Goal: Navigation & Orientation: Find specific page/section

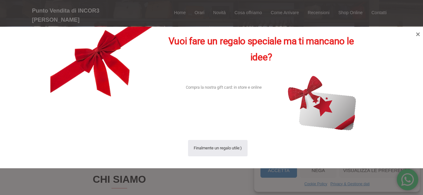
scroll to position [95, 0]
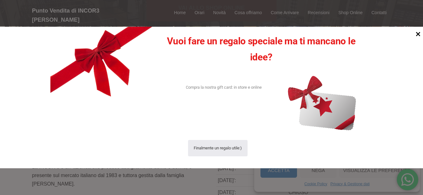
click at [418, 34] on icon at bounding box center [418, 34] width 4 height 4
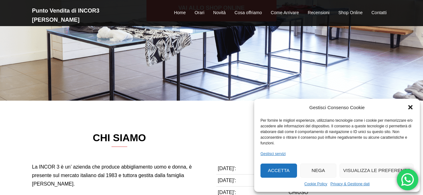
click at [410, 106] on icon "Chiudi la finestra di dialogo" at bounding box center [411, 108] width 4 height 4
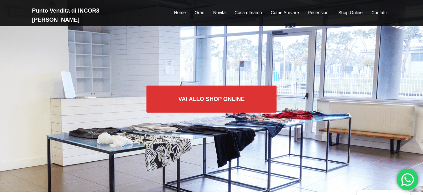
scroll to position [0, 0]
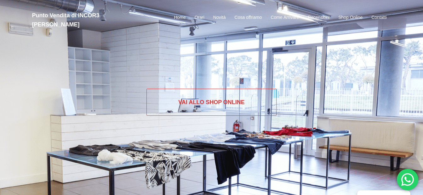
click at [207, 101] on link "Vai allo SHOP ONLINE" at bounding box center [212, 102] width 130 height 27
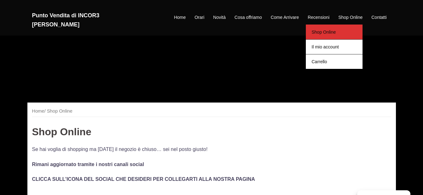
click at [306, 39] on link "Shop Online" at bounding box center [334, 32] width 57 height 15
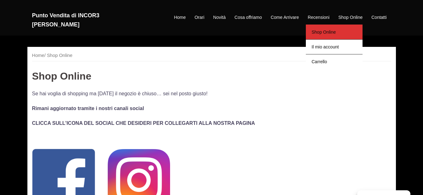
click at [333, 25] on link "Shop Online" at bounding box center [334, 32] width 57 height 15
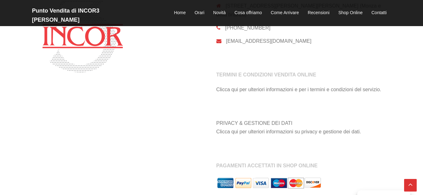
scroll to position [655, 0]
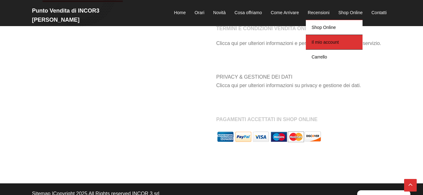
click at [331, 38] on link "Il mio account" at bounding box center [334, 42] width 57 height 15
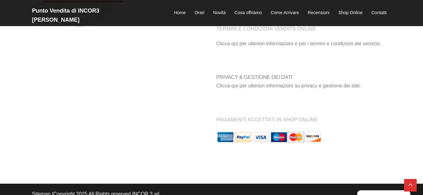
scroll to position [409, 0]
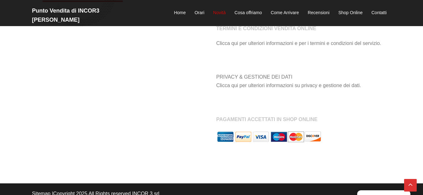
click at [222, 9] on link "Novità" at bounding box center [219, 13] width 13 height 8
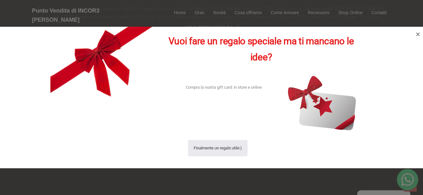
scroll to position [506, 0]
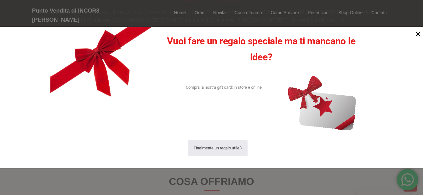
click at [417, 33] on icon at bounding box center [418, 34] width 9 height 9
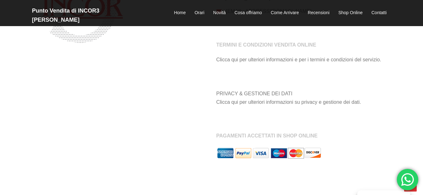
scroll to position [1485, 0]
